Goal: Task Accomplishment & Management: Manage account settings

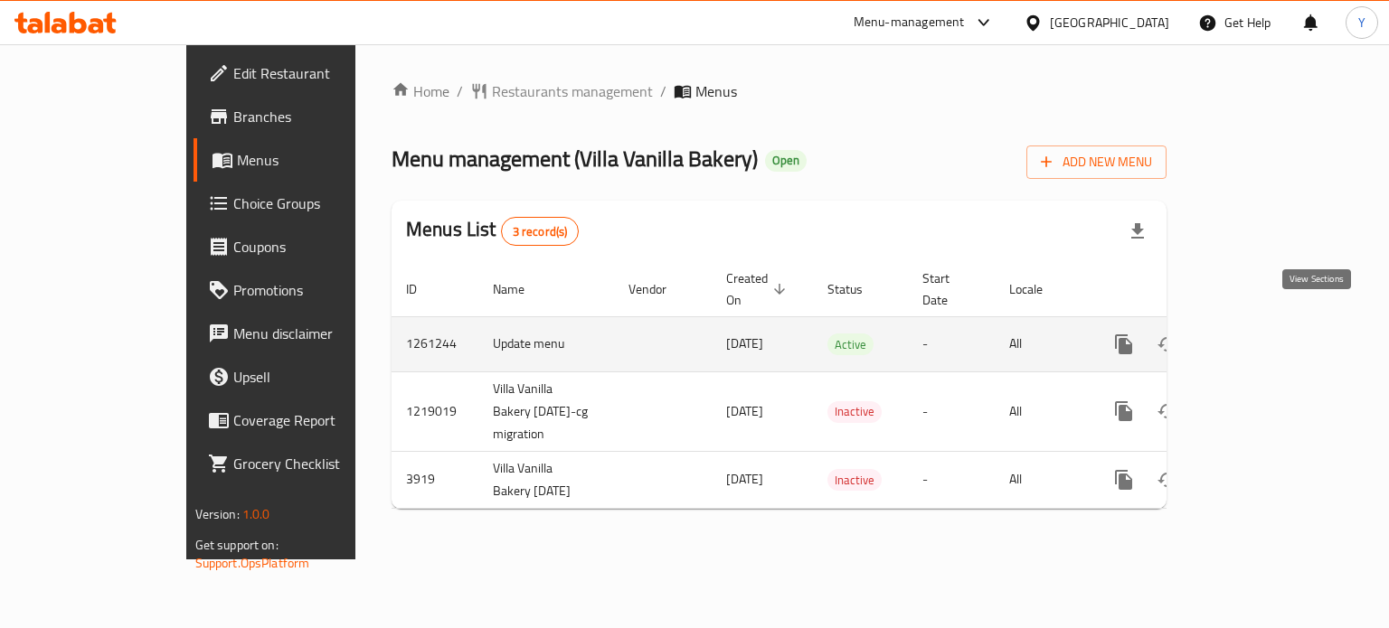
click at [1265, 334] on icon "enhanced table" at bounding box center [1254, 345] width 22 height 22
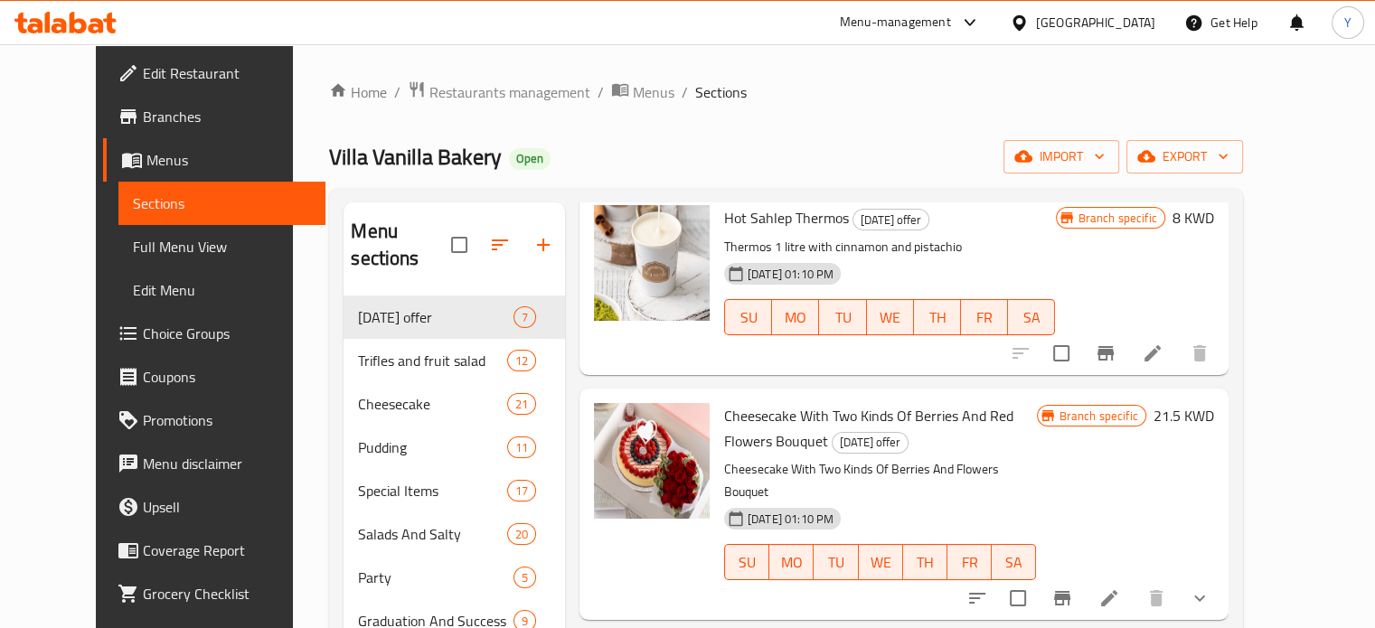
scroll to position [98, 0]
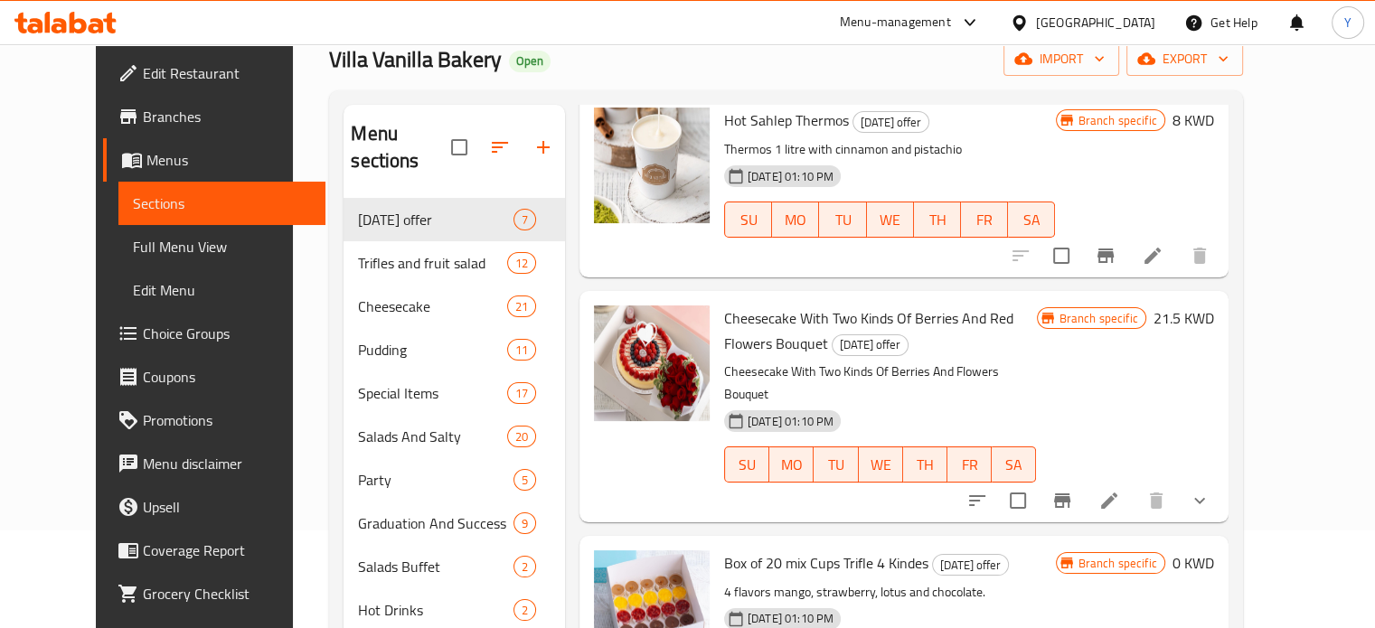
click at [970, 305] on span "Cheesecake With Two Kinds Of Berries And Red Flowers Bouquet" at bounding box center [868, 331] width 289 height 52
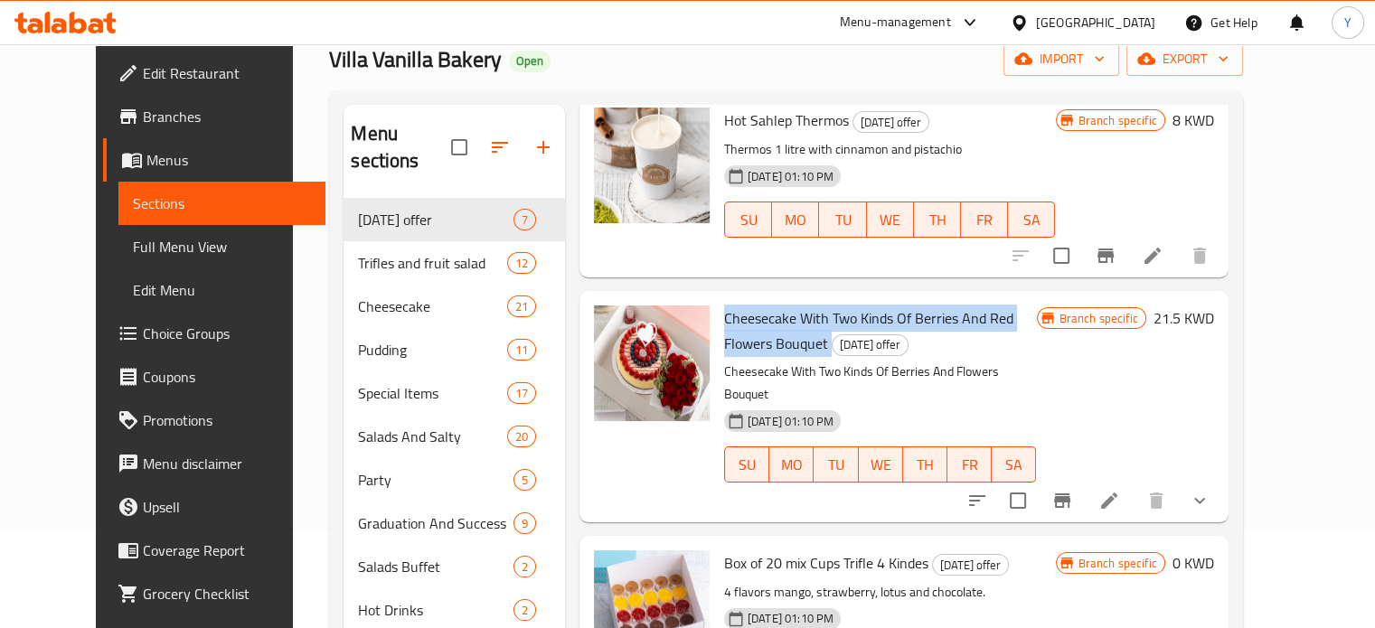
copy h6 "Cheesecake With Two Kinds Of Berries And Red Flowers Bouquet"
click at [970, 305] on span "Cheesecake With Two Kinds Of Berries And Red Flowers Bouquet" at bounding box center [868, 331] width 289 height 52
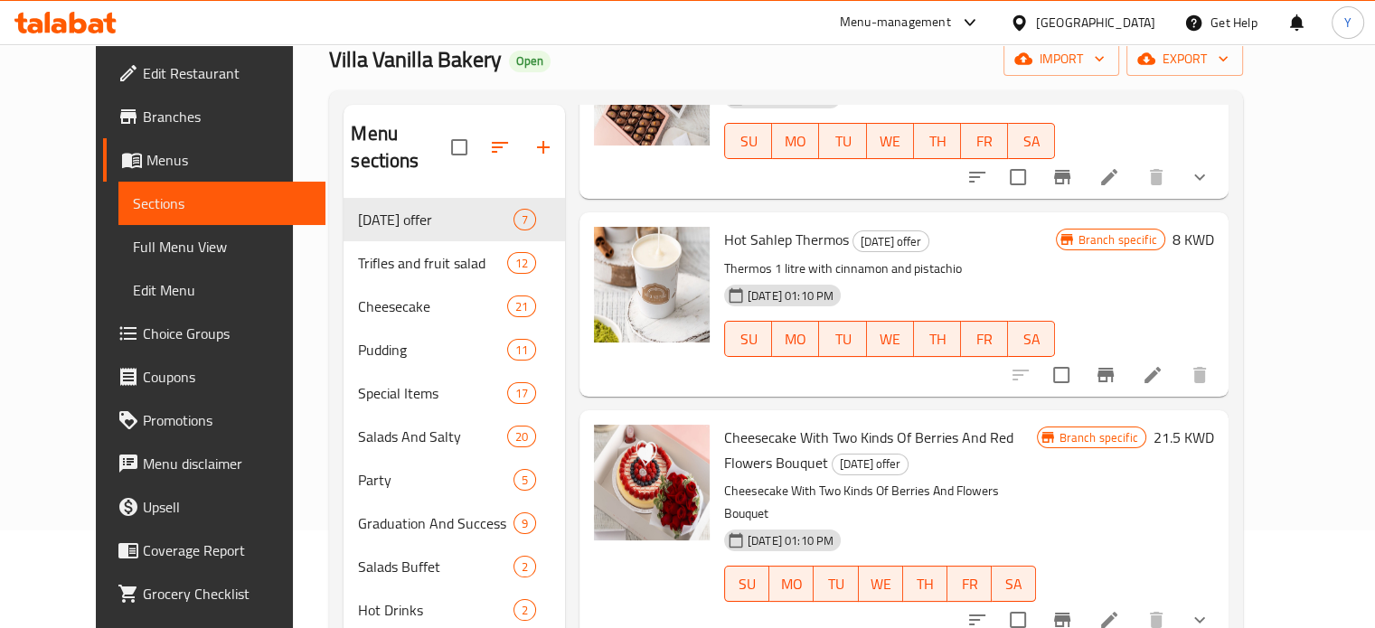
scroll to position [172, 0]
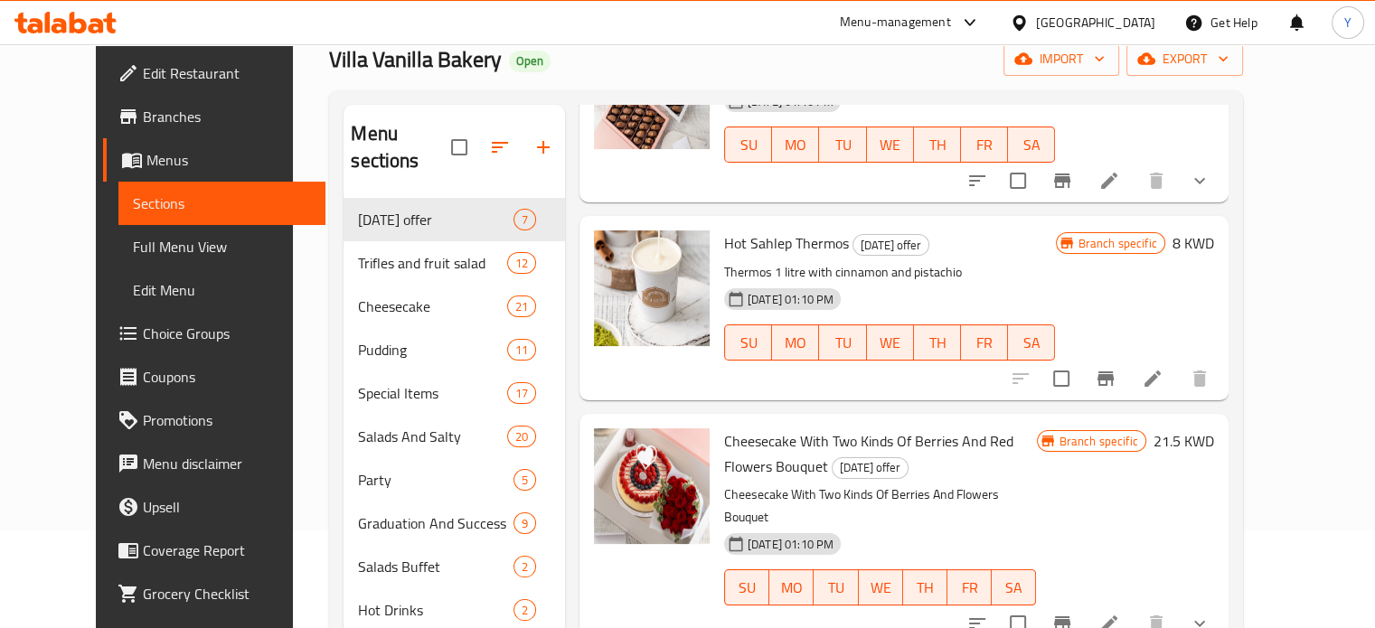
click at [769, 230] on span "Hot Sahlep Thermos" at bounding box center [786, 243] width 125 height 27
copy h6 "Hot Sahlep Thermos"
click at [769, 230] on span "Hot Sahlep Thermos" at bounding box center [786, 243] width 125 height 27
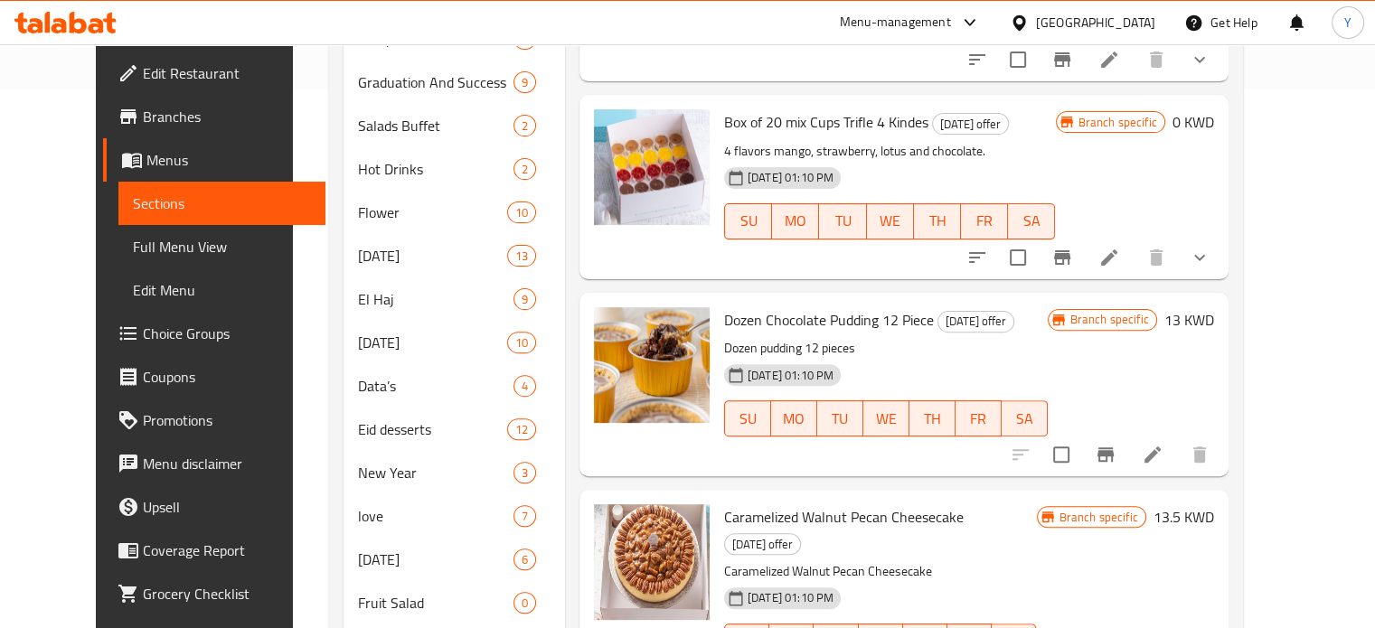
scroll to position [541, 0]
click at [868, 305] on span "Dozen Chocolate Pudding 12 Piece" at bounding box center [829, 318] width 210 height 27
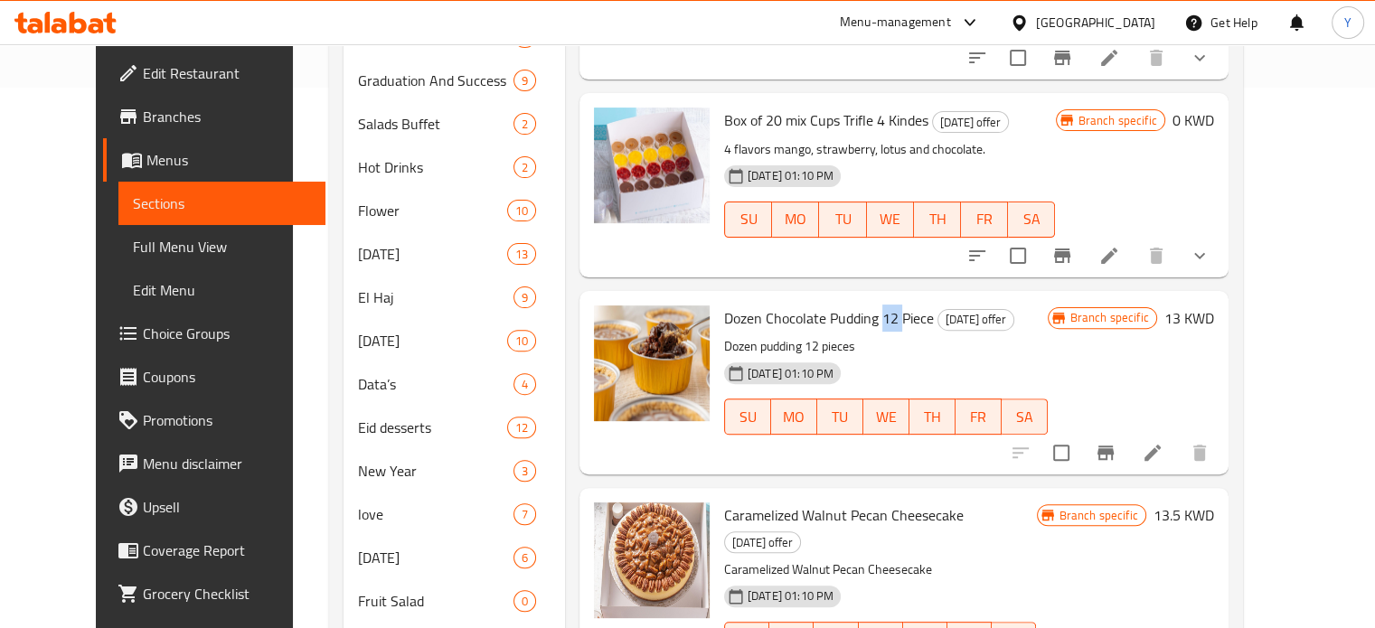
click at [868, 305] on span "Dozen Chocolate Pudding 12 Piece" at bounding box center [829, 318] width 210 height 27
copy h6 "Dozen Chocolate Pudding 12 Piece"
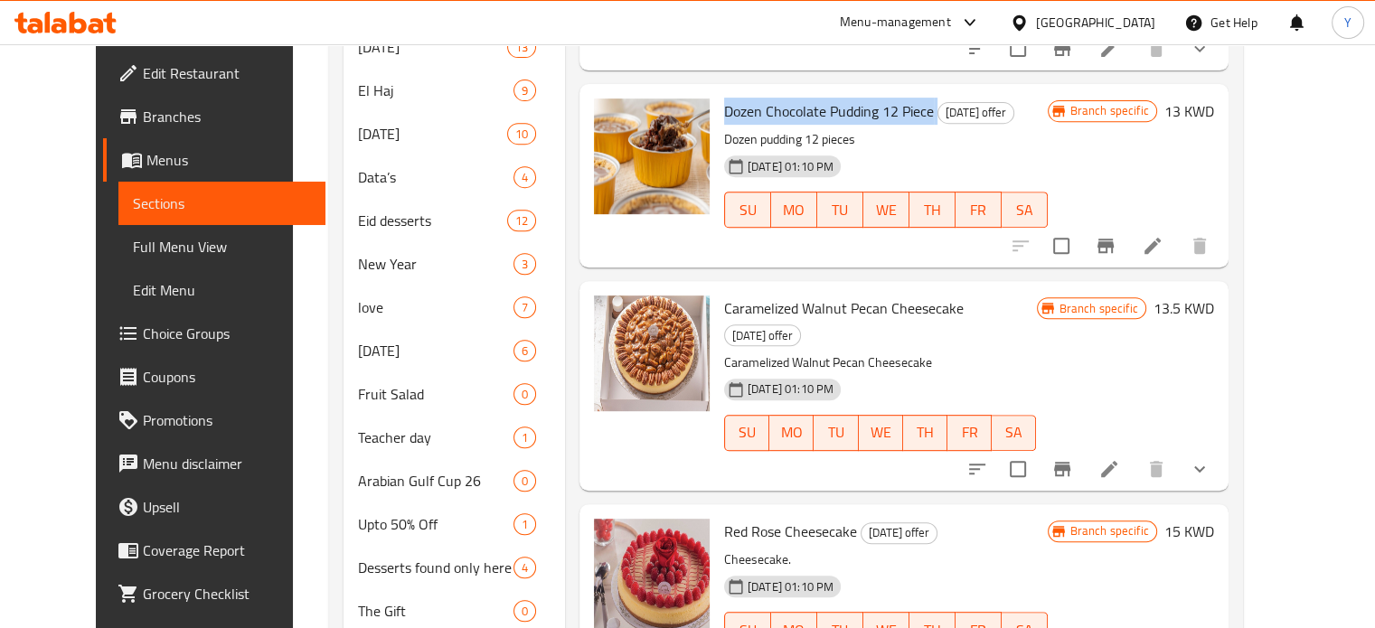
scroll to position [749, 0]
click at [816, 294] on span "Caramelized Walnut Pecan Cheesecake" at bounding box center [844, 307] width 240 height 27
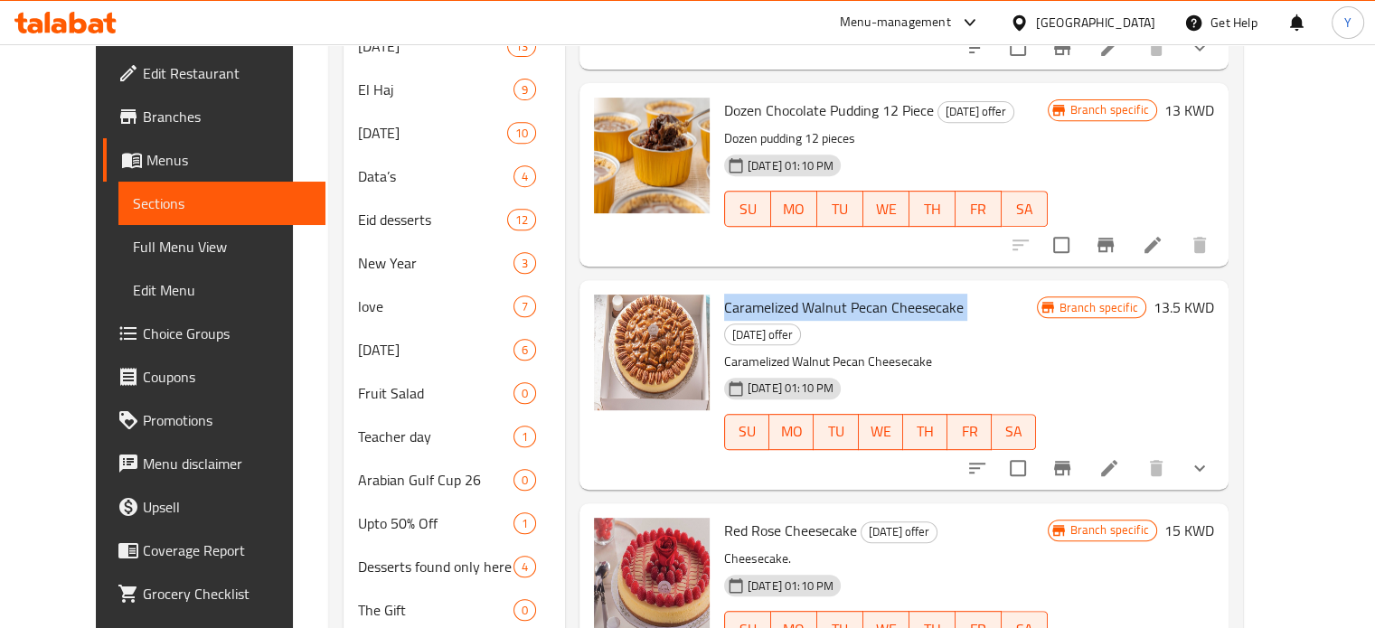
copy h6 "Caramelized Walnut Pecan Cheesecake"
click at [816, 294] on span "Caramelized Walnut Pecan Cheesecake" at bounding box center [844, 307] width 240 height 27
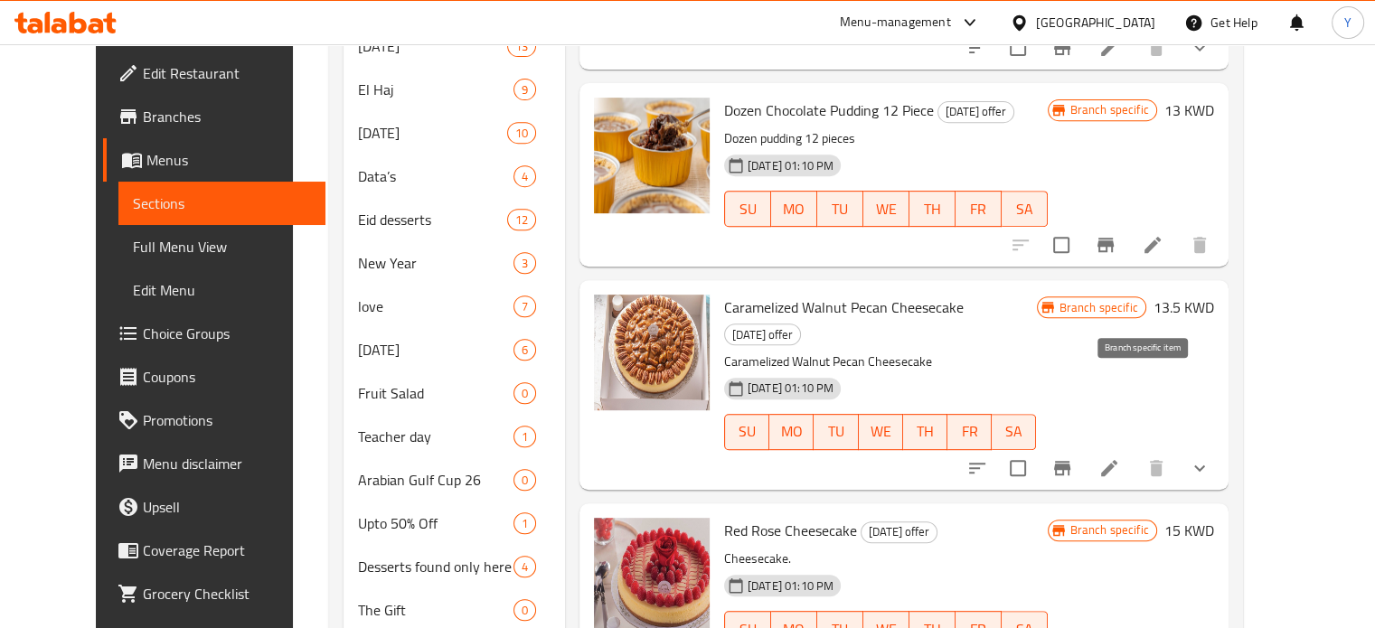
click at [1073, 457] on icon "Branch-specific-item" at bounding box center [1062, 468] width 22 height 22
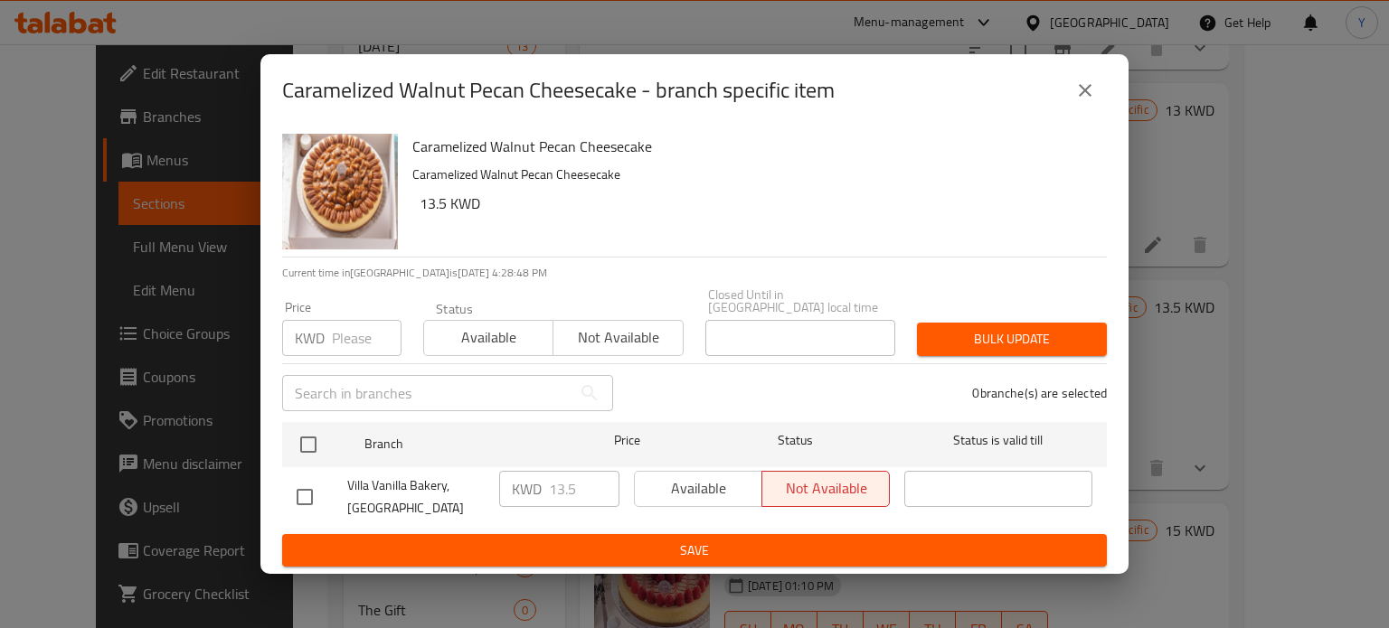
click at [1089, 99] on icon "close" at bounding box center [1085, 91] width 22 height 22
